Goal: Information Seeking & Learning: Learn about a topic

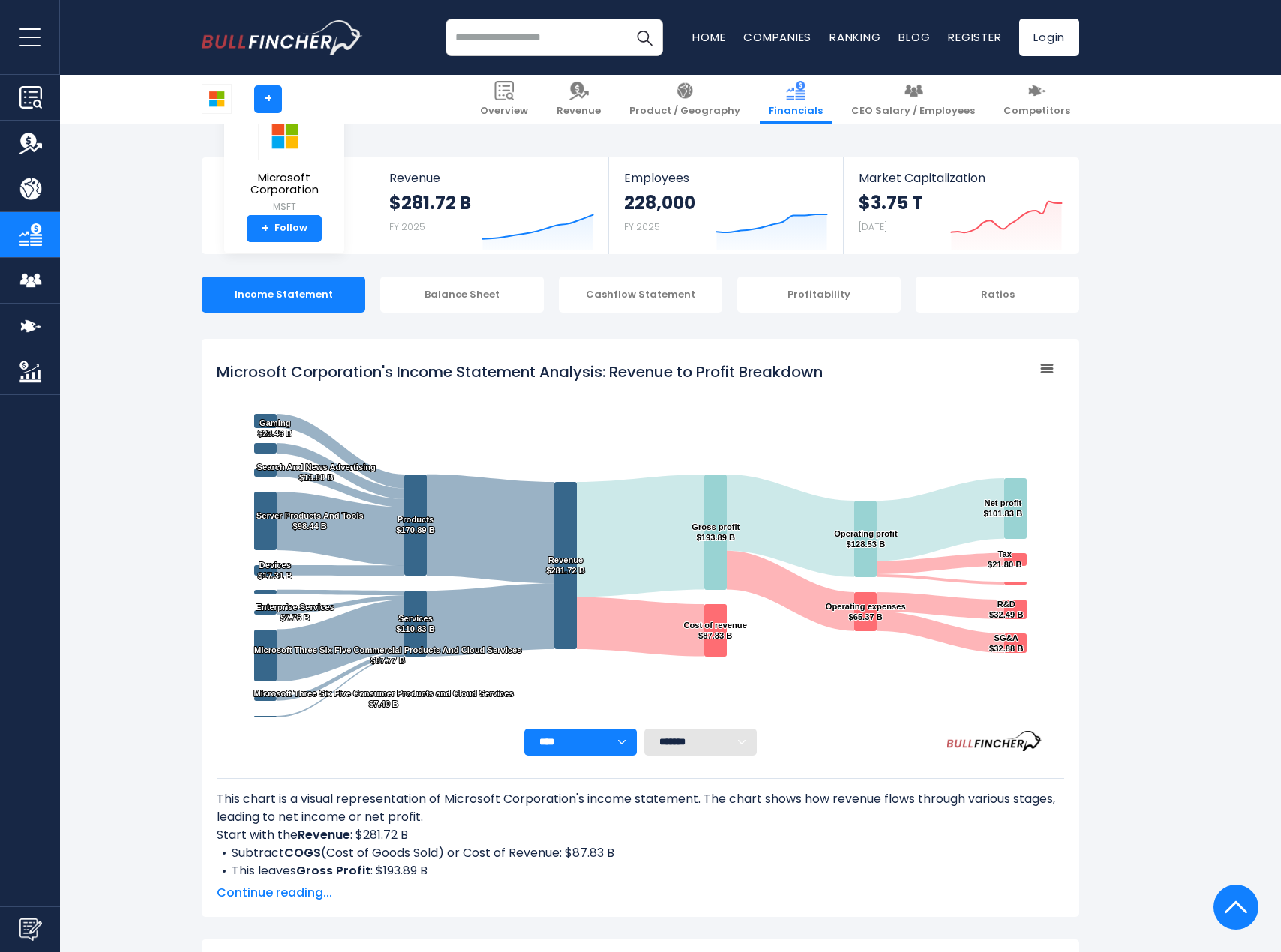
click at [576, 41] on input "search" at bounding box center [554, 37] width 217 height 37
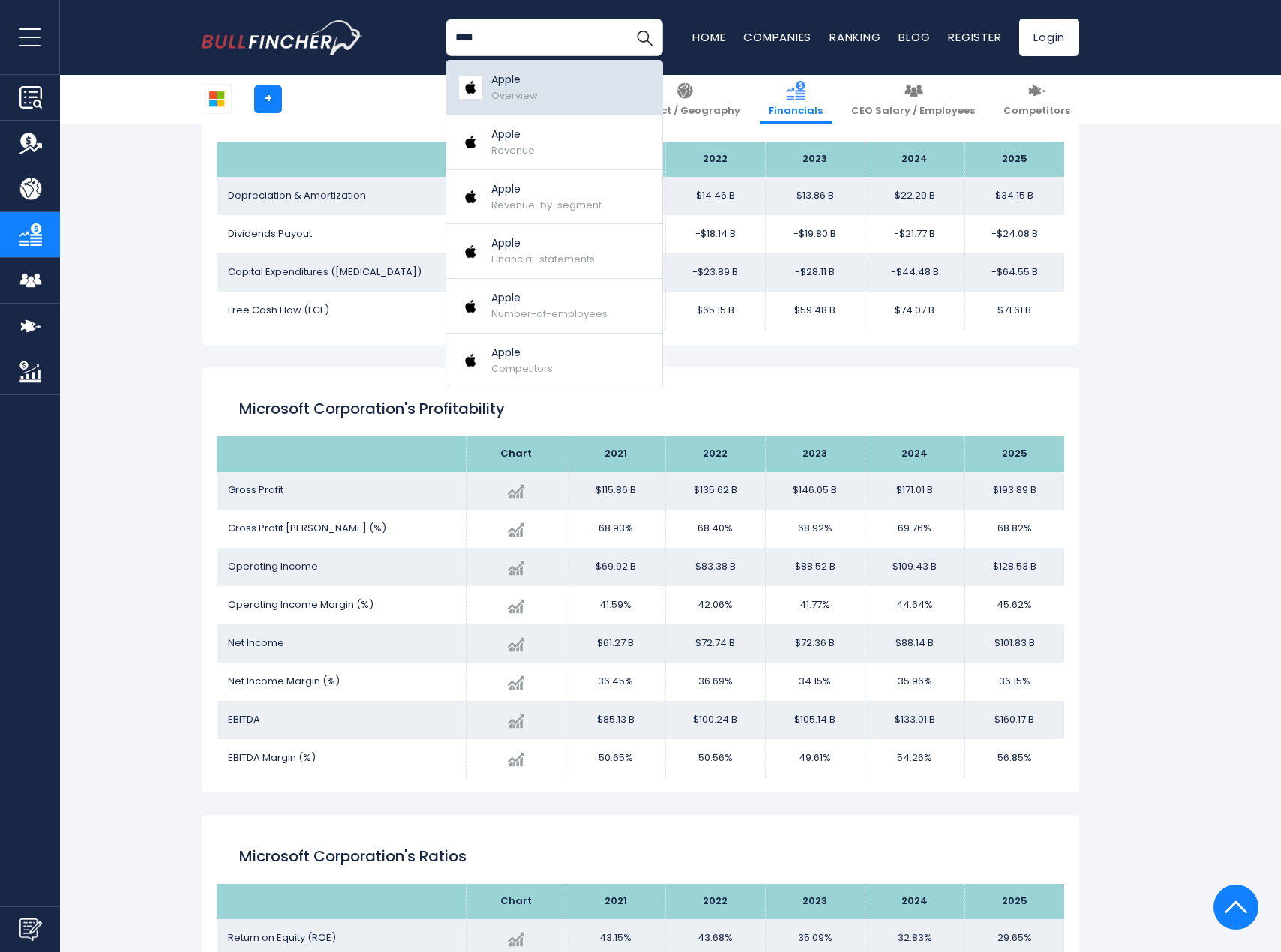
type input "****"
click at [485, 101] on link "Apple Overview" at bounding box center [555, 89] width 216 height 55
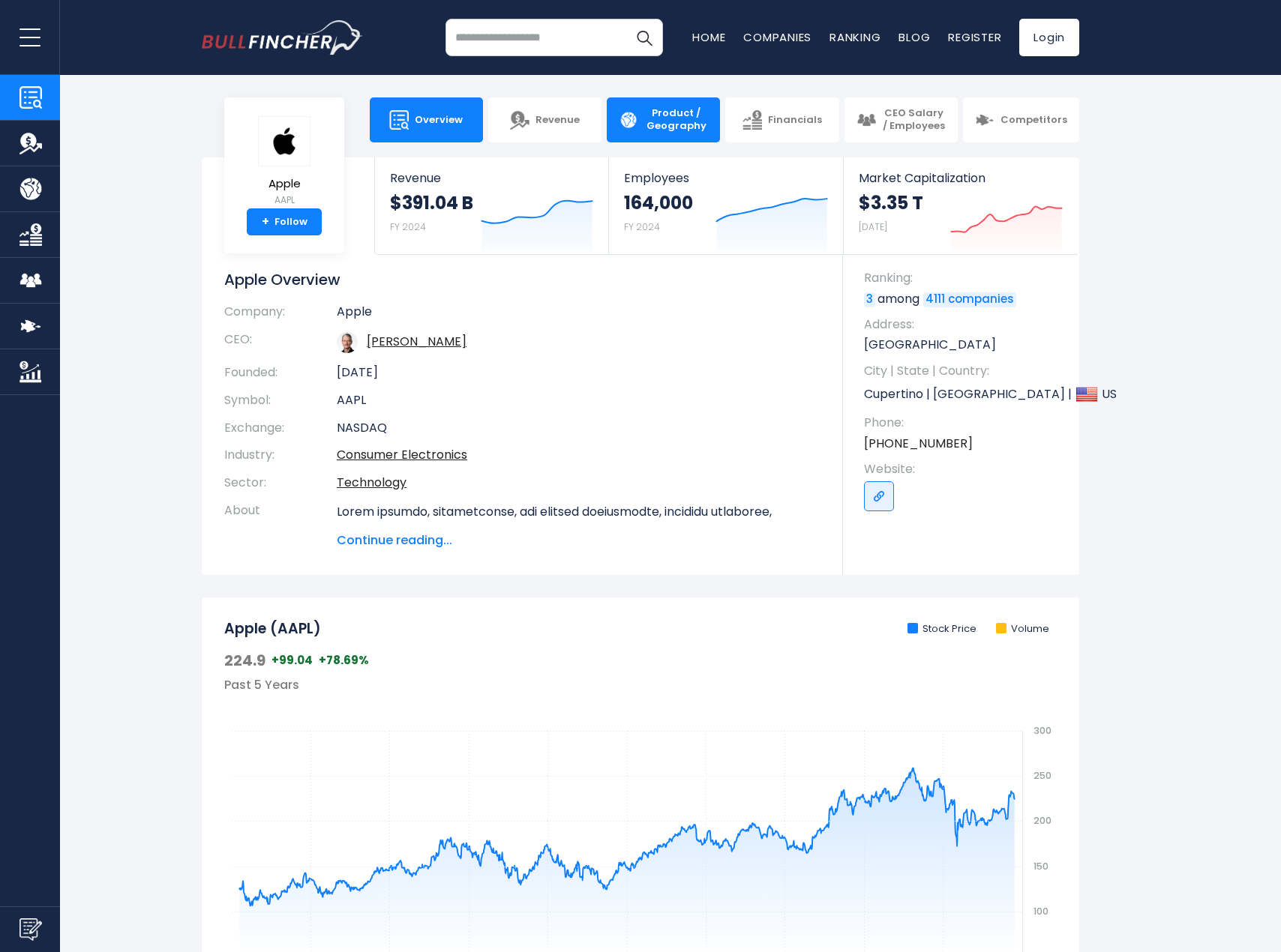
drag, startPoint x: 664, startPoint y: 118, endPoint x: 665, endPoint y: 136, distance: 18.0
click at [664, 117] on span "Product / Geography" at bounding box center [676, 120] width 64 height 26
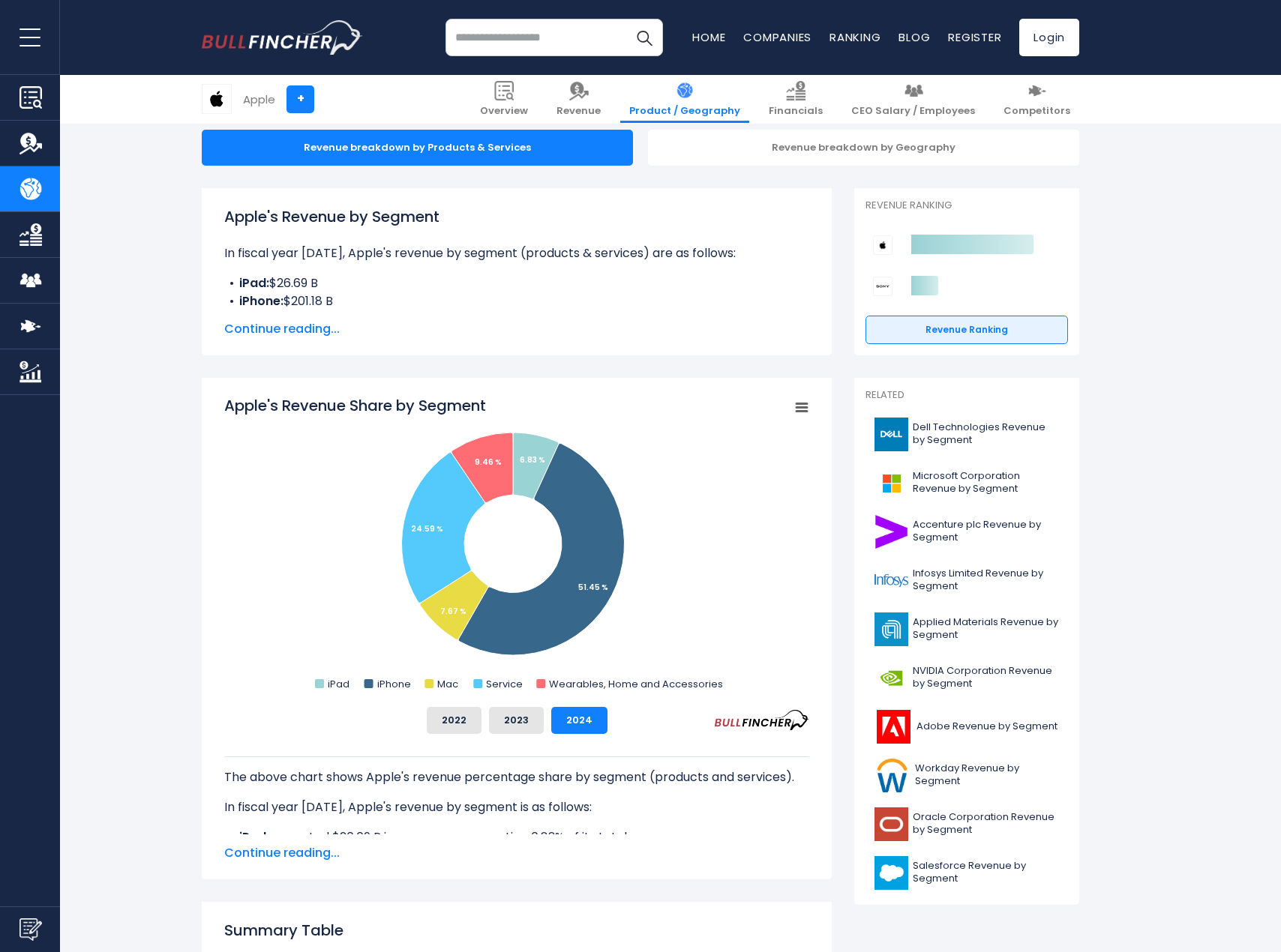
scroll to position [149, 0]
